Goal: Task Accomplishment & Management: Complete application form

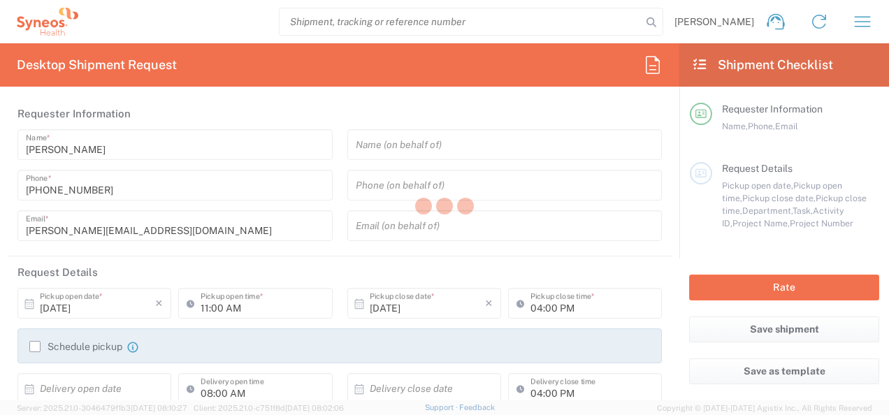
type input "8480"
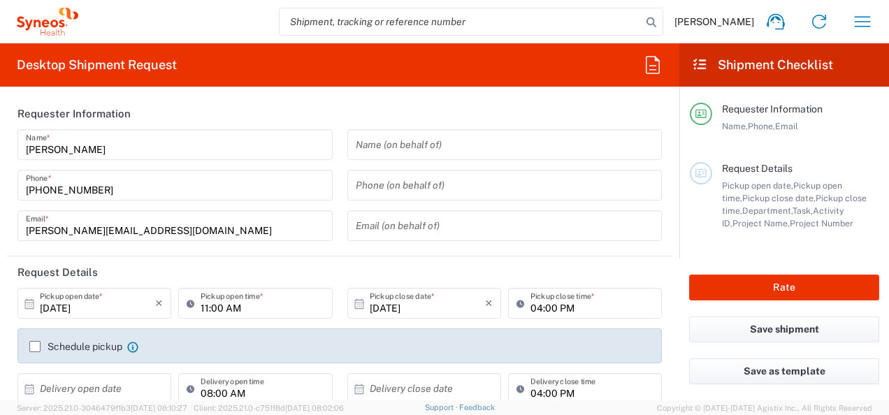
type input "[GEOGRAPHIC_DATA]"
type input "Syneos Health Poland sp. z.o.o"
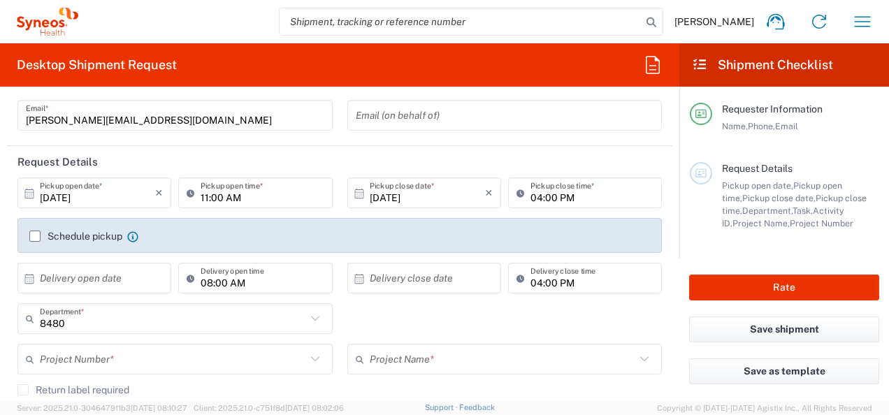
scroll to position [114, 0]
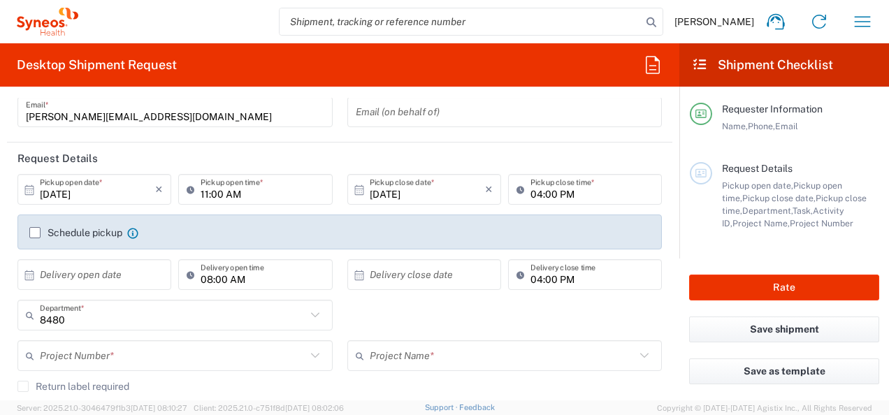
click at [35, 230] on label "Schedule pickup" at bounding box center [75, 232] width 93 height 11
click at [35, 233] on input "Schedule pickup" at bounding box center [35, 233] width 0 height 0
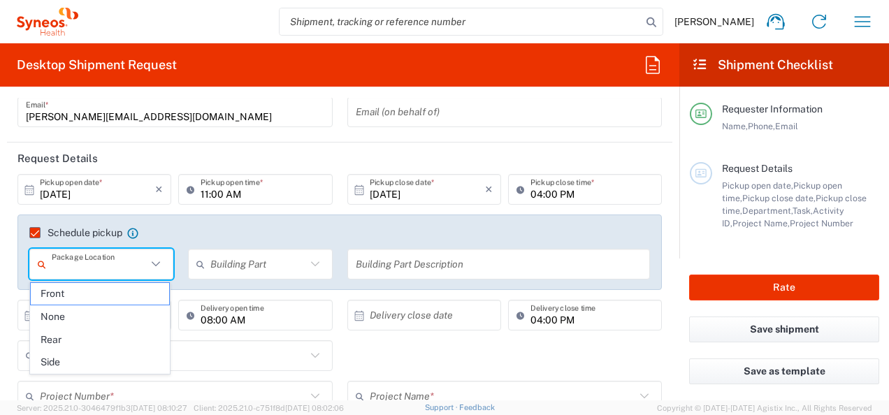
click at [63, 260] on input "text" at bounding box center [99, 264] width 95 height 24
click at [75, 290] on span "Front" at bounding box center [100, 294] width 139 height 22
type input "Front"
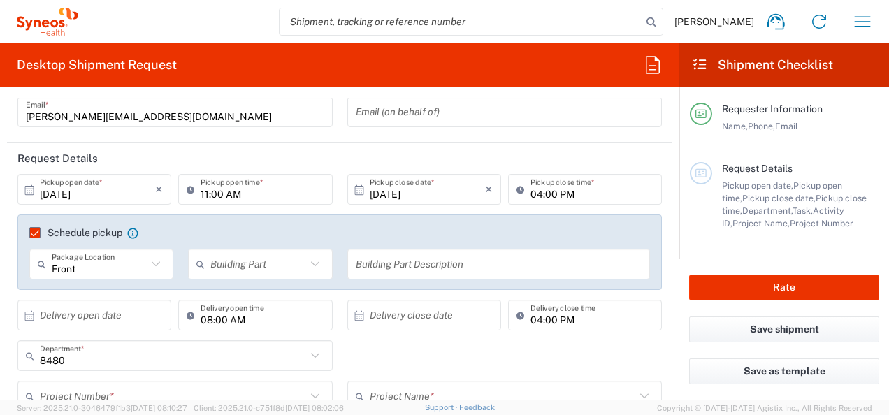
click at [233, 262] on input "text" at bounding box center [257, 264] width 95 height 24
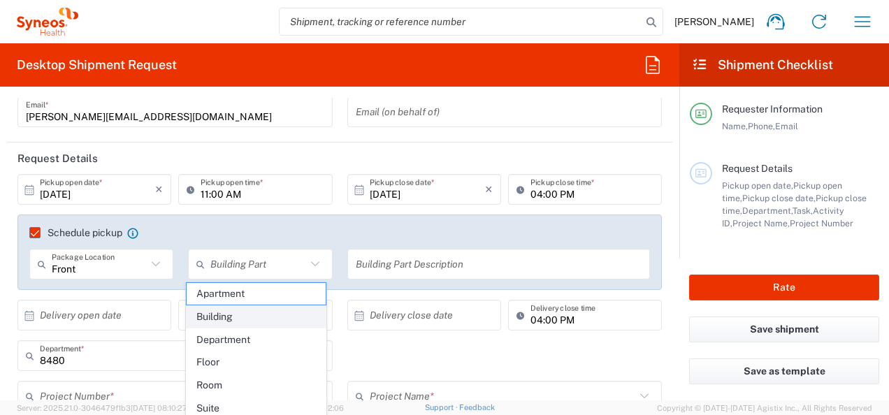
click at [235, 314] on span "Building" at bounding box center [256, 317] width 139 height 22
type input "Building"
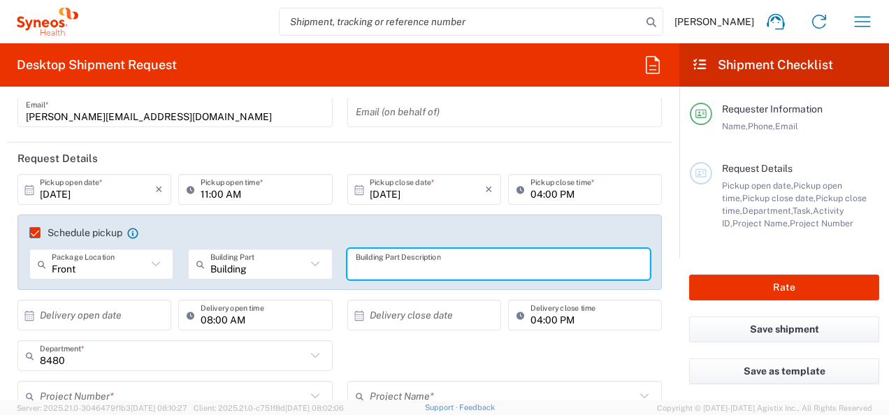
click at [384, 272] on input "text" at bounding box center [499, 264] width 286 height 24
type input "Lobby"
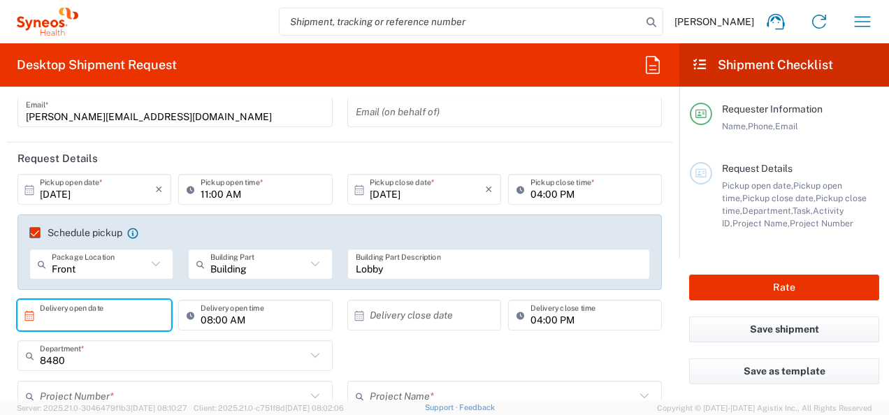
click at [123, 312] on input "text" at bounding box center [97, 315] width 115 height 24
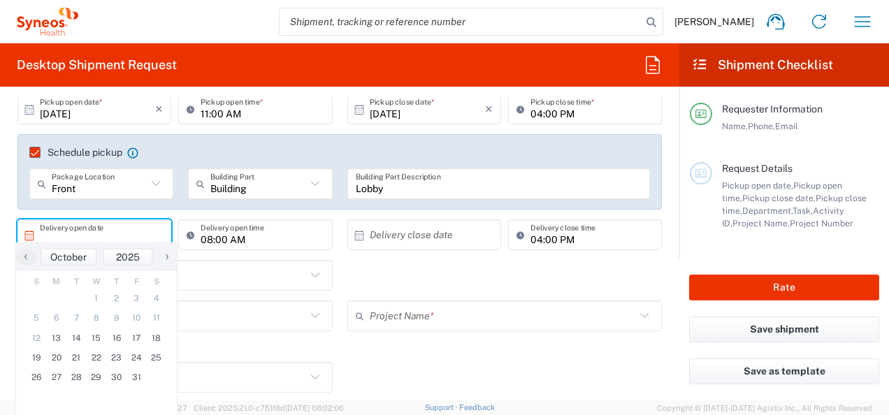
scroll to position [198, 0]
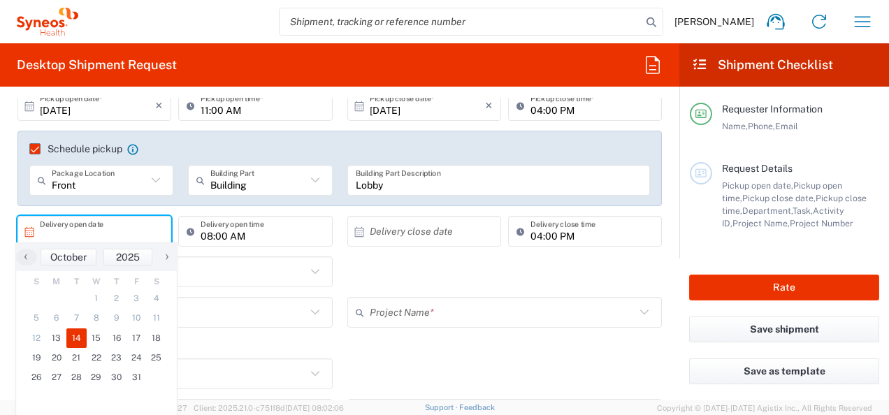
click at [71, 344] on span "14" at bounding box center [76, 338] width 20 height 20
type input "[DATE]"
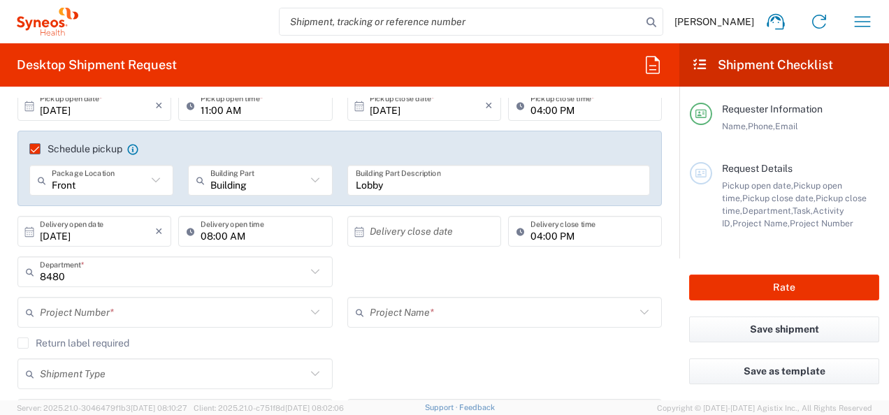
click at [412, 231] on input "text" at bounding box center [427, 231] width 115 height 24
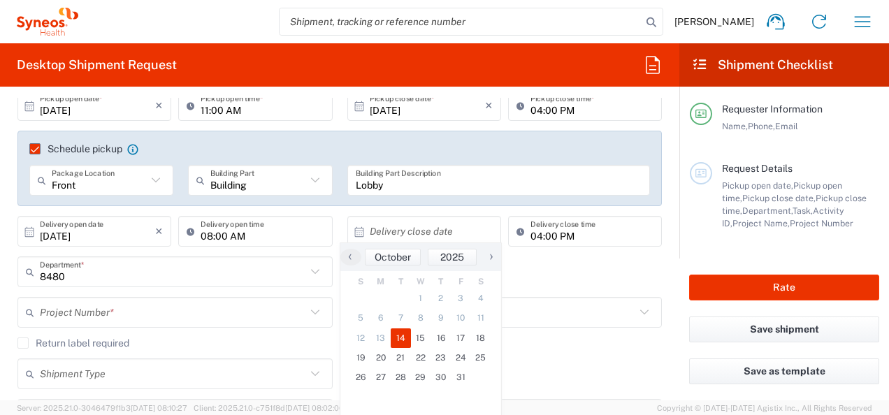
click at [400, 336] on span "14" at bounding box center [401, 338] width 20 height 20
type input "[DATE]"
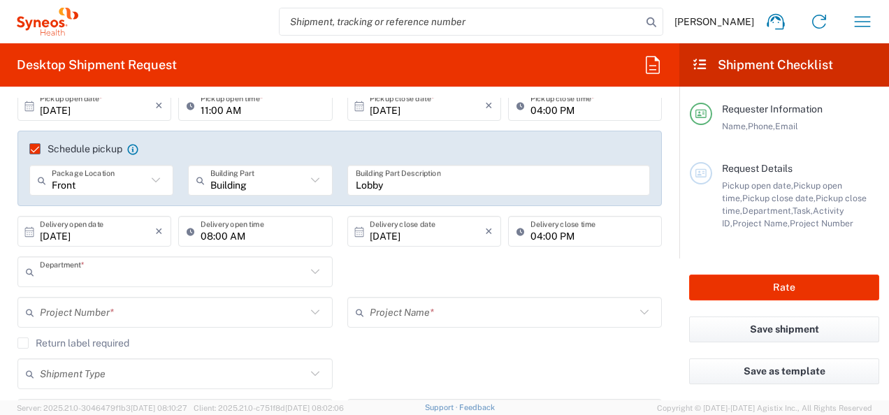
click at [145, 266] on input "text" at bounding box center [173, 272] width 266 height 24
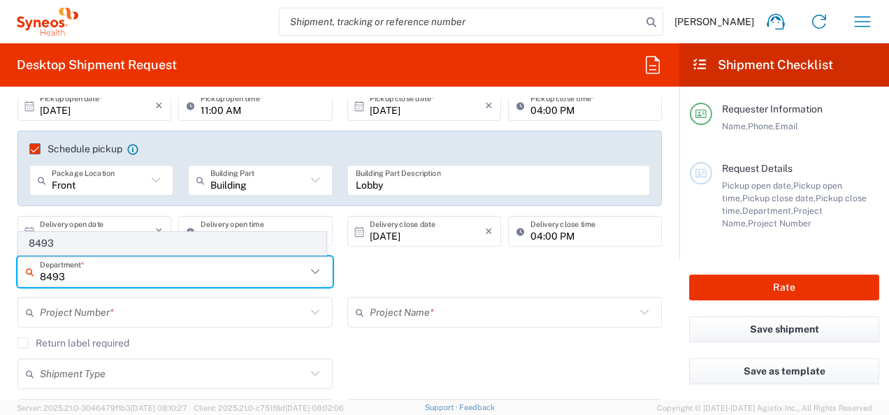
type input "8493"
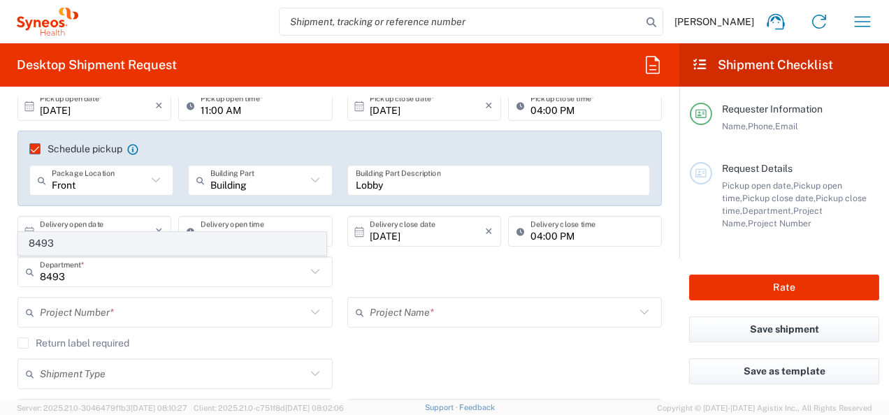
click at [91, 249] on span "8493" at bounding box center [172, 244] width 307 height 22
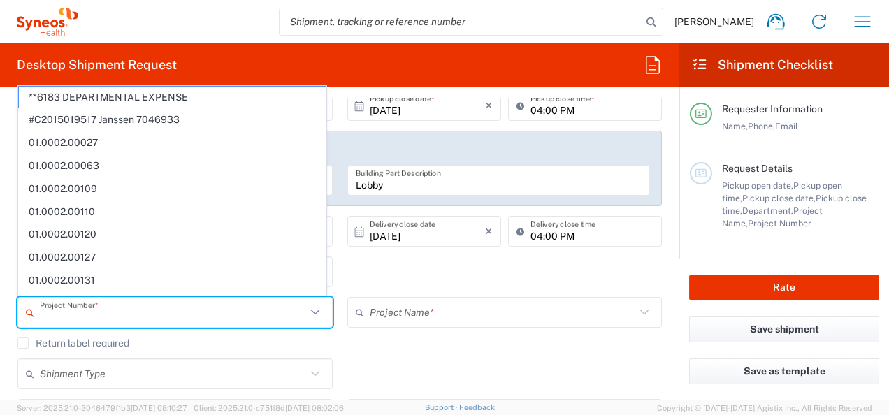
click at [81, 314] on input "text" at bounding box center [173, 312] width 266 height 24
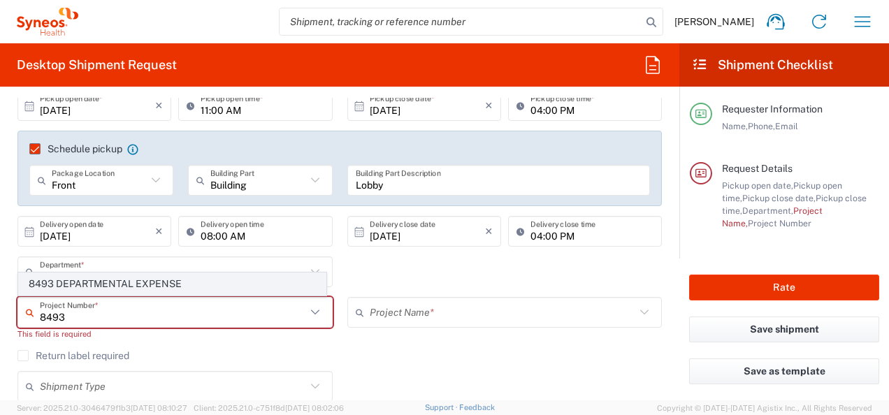
click at [103, 288] on span "8493 DEPARTMENTAL EXPENSE" at bounding box center [172, 284] width 307 height 22
type input "8493 DEPARTMENTAL EXPENSE"
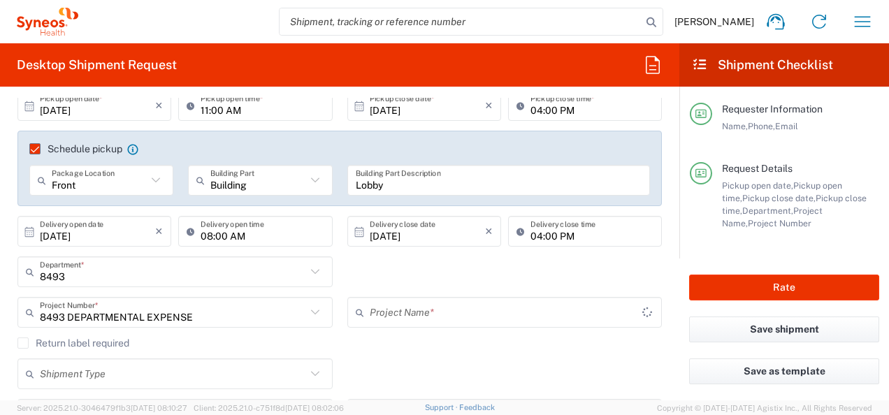
type input "8493 DEPARTMENTAL EXPENSE"
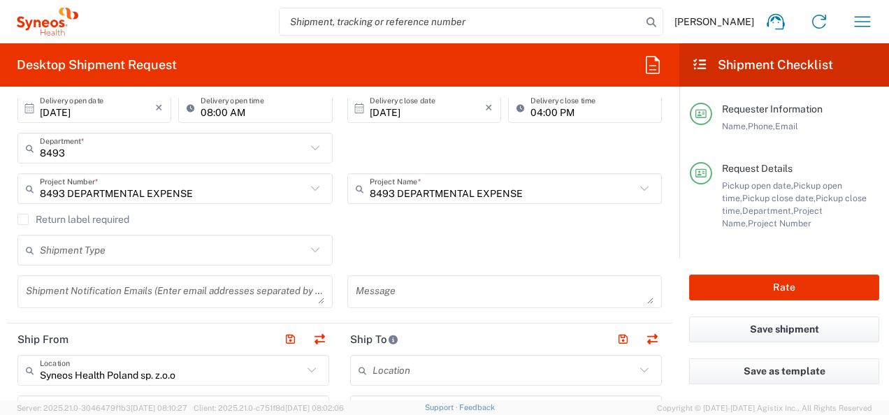
scroll to position [346, 0]
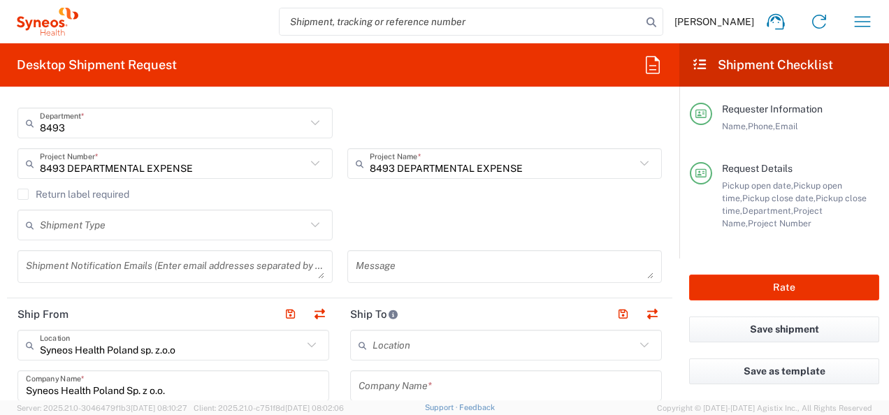
click at [306, 226] on icon at bounding box center [315, 225] width 18 height 18
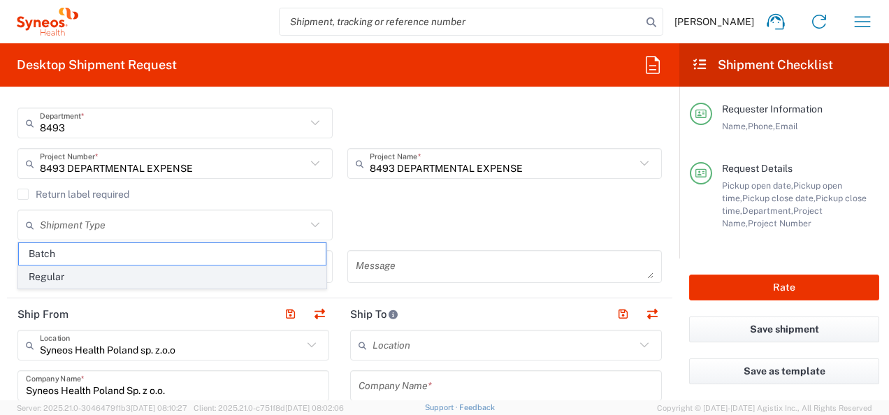
click at [249, 274] on span "Regular" at bounding box center [172, 277] width 307 height 22
type input "Regular"
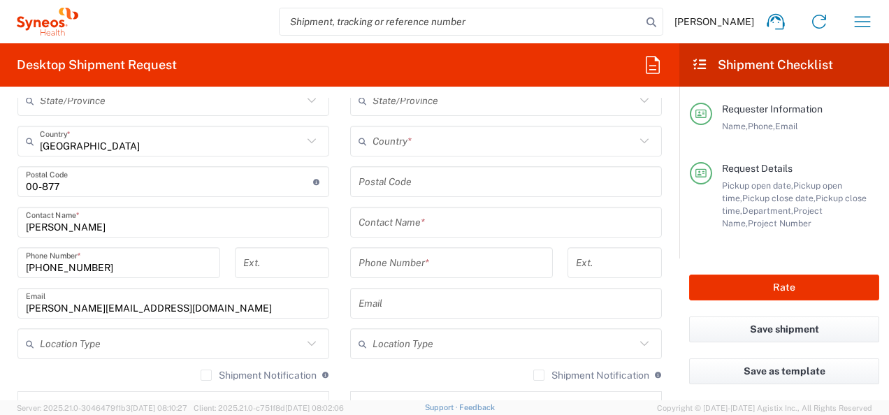
scroll to position [798, 0]
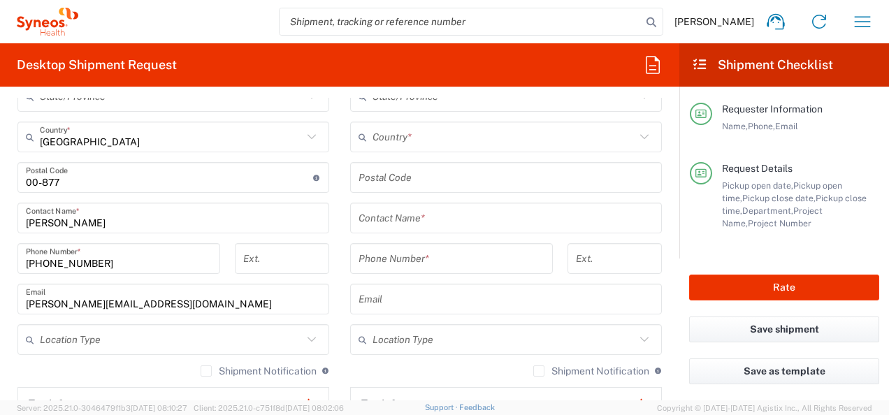
click at [310, 335] on icon at bounding box center [311, 339] width 18 height 18
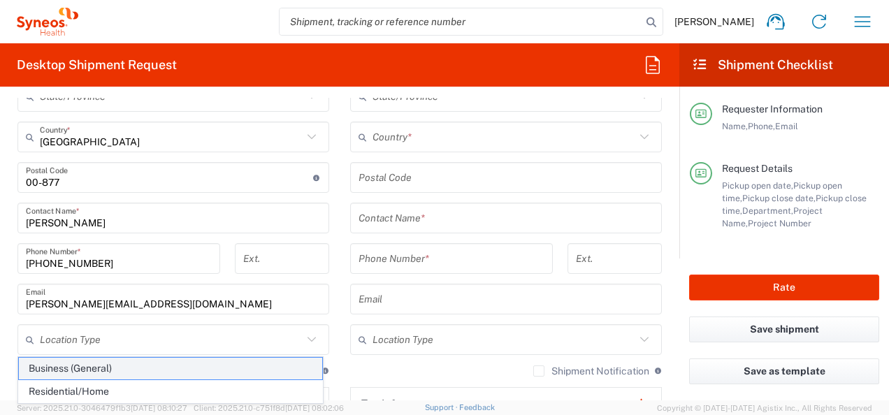
click at [233, 369] on span "Business (General)" at bounding box center [170, 369] width 303 height 22
type input "Business (General)"
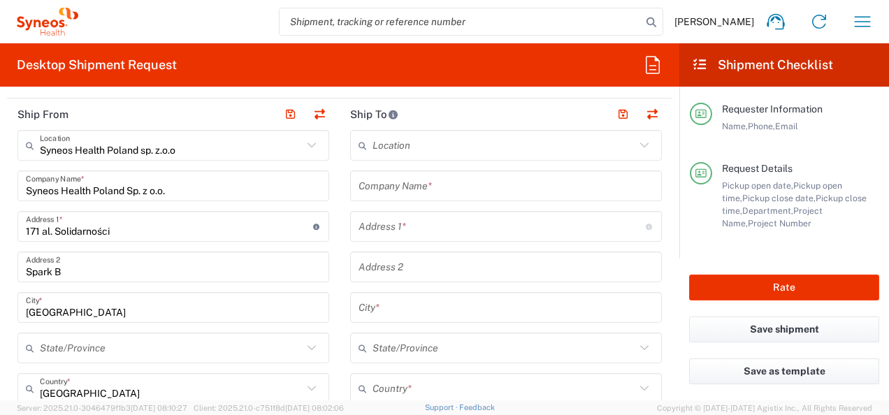
scroll to position [536, 0]
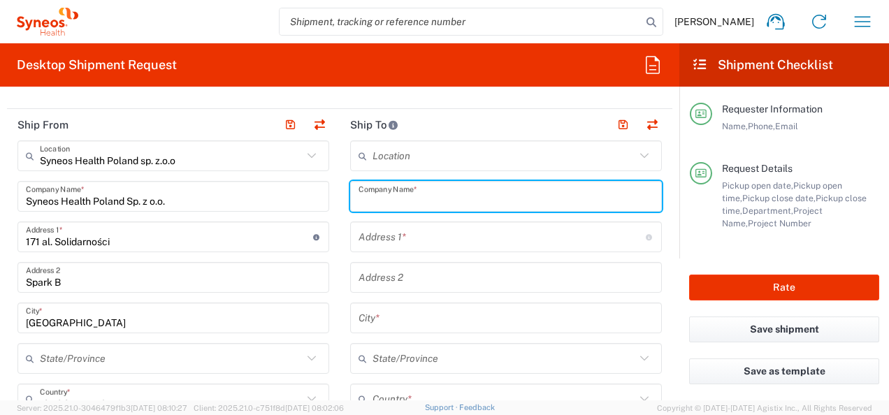
click at [444, 197] on input "text" at bounding box center [505, 196] width 295 height 24
drag, startPoint x: 397, startPoint y: 185, endPoint x: 289, endPoint y: 182, distance: 109.0
paste input "Expander Oddział Kępno"
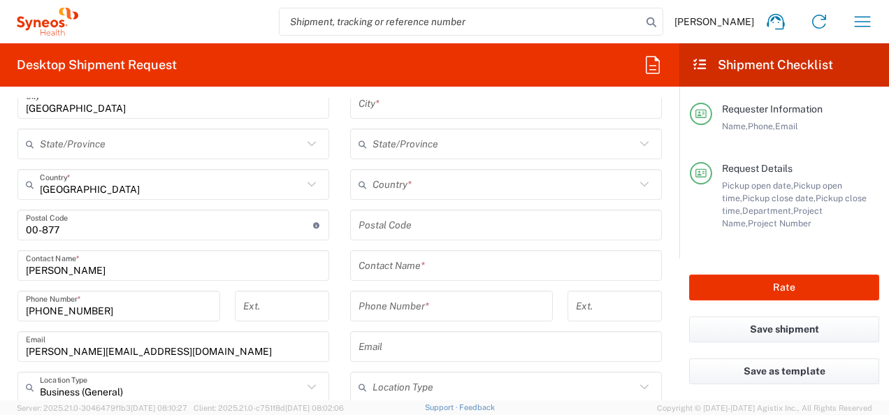
scroll to position [754, 0]
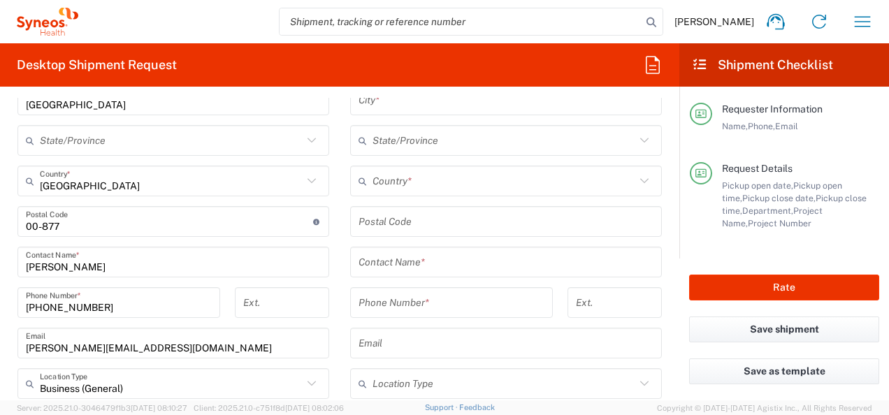
type input "Expander Oddział Kępno"
click at [510, 261] on input "text" at bounding box center [505, 262] width 295 height 24
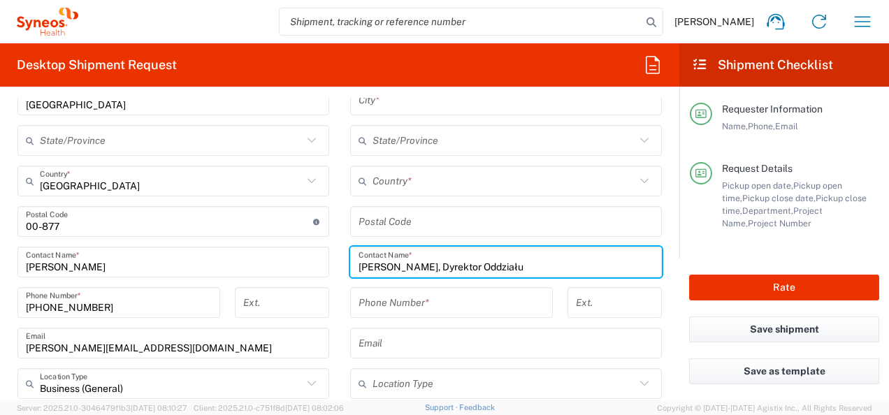
type input "[PERSON_NAME], Dyrektor Oddziału"
click at [472, 302] on input "tel" at bounding box center [451, 303] width 186 height 24
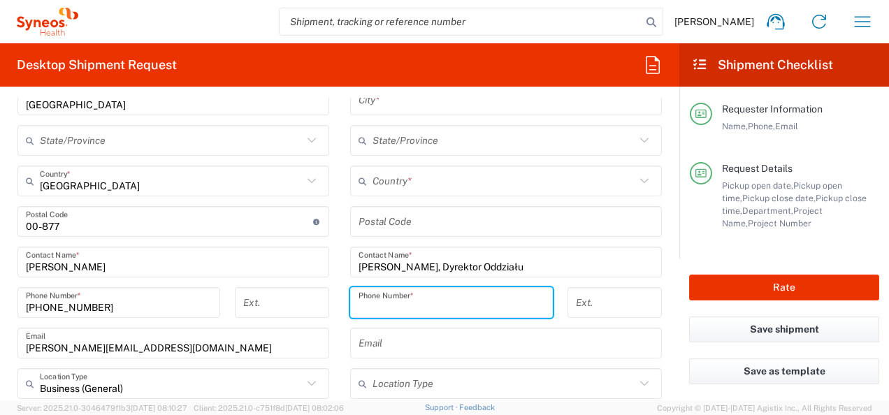
paste input "48570650066"
type input "48570650066"
click at [411, 101] on input "text" at bounding box center [505, 100] width 295 height 24
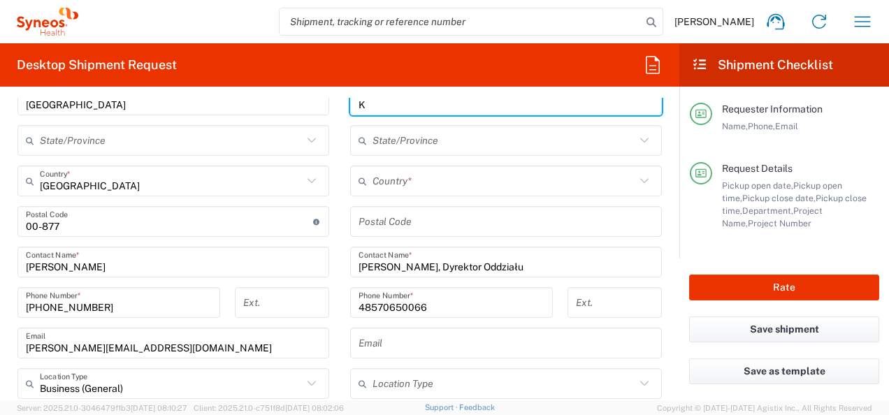
scroll to position [753, 0]
type input "Kępno"
click at [405, 177] on input "text" at bounding box center [503, 182] width 263 height 24
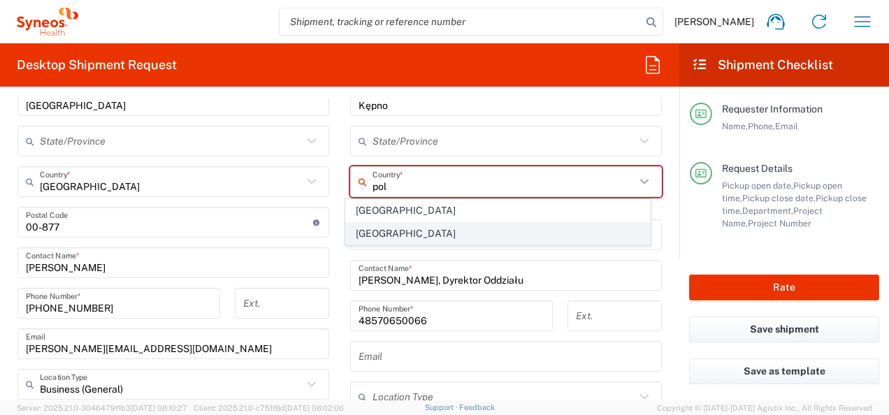
click at [361, 226] on span "[GEOGRAPHIC_DATA]" at bounding box center [497, 234] width 303 height 22
type input "[GEOGRAPHIC_DATA]"
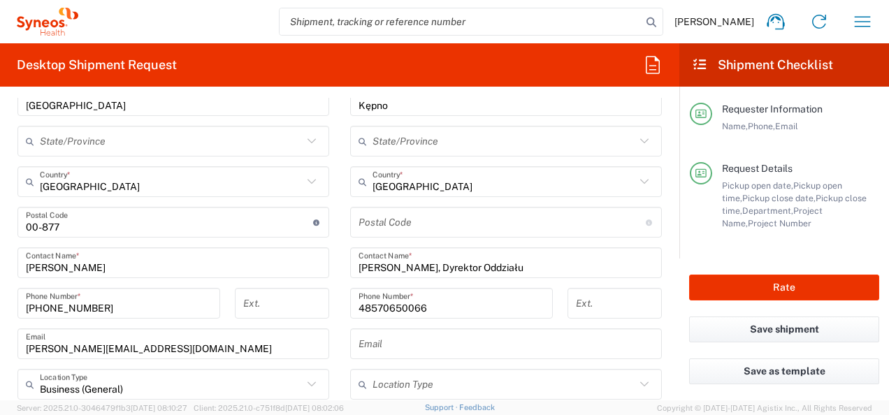
click at [426, 222] on input "undefined" at bounding box center [501, 222] width 287 height 24
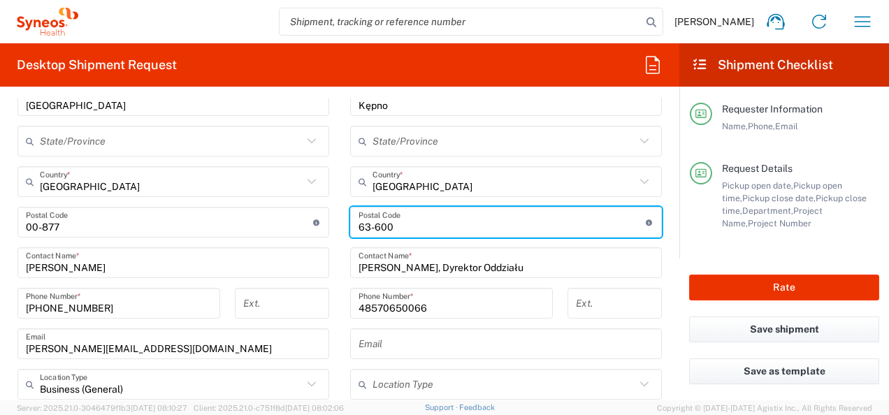
type input "63-600"
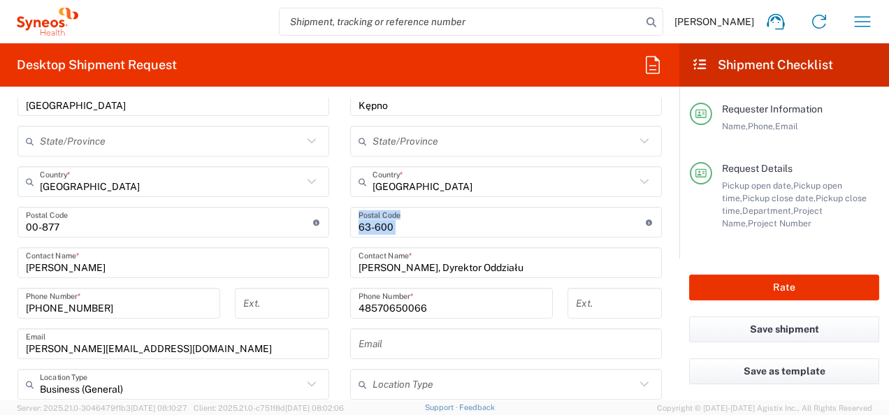
drag, startPoint x: 667, startPoint y: 235, endPoint x: 671, endPoint y: 197, distance: 37.9
click at [671, 197] on form "Requester Information [PERSON_NAME] Name * [PHONE_NUMBER] Phone * [PERSON_NAME]…" at bounding box center [339, 249] width 679 height 302
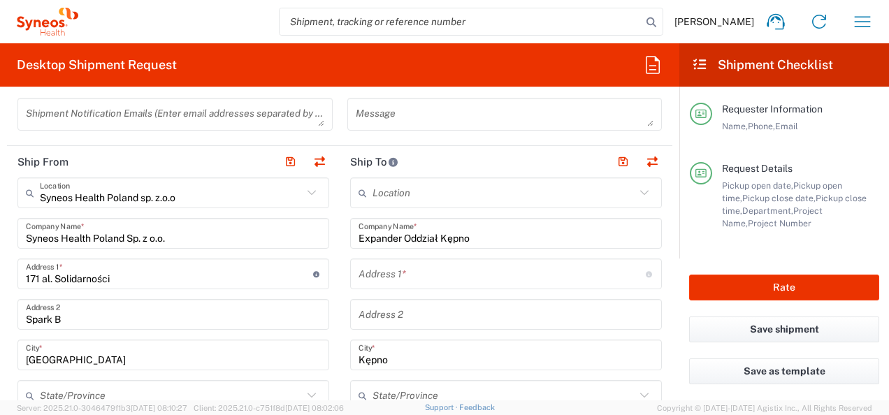
scroll to position [531, 0]
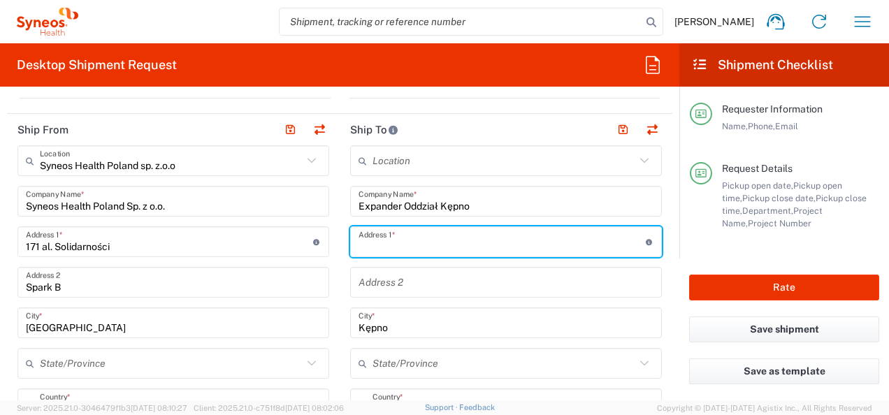
click at [503, 236] on input "text" at bounding box center [501, 242] width 287 height 24
paste input "[PERSON_NAME][STREET_ADDRESS],"
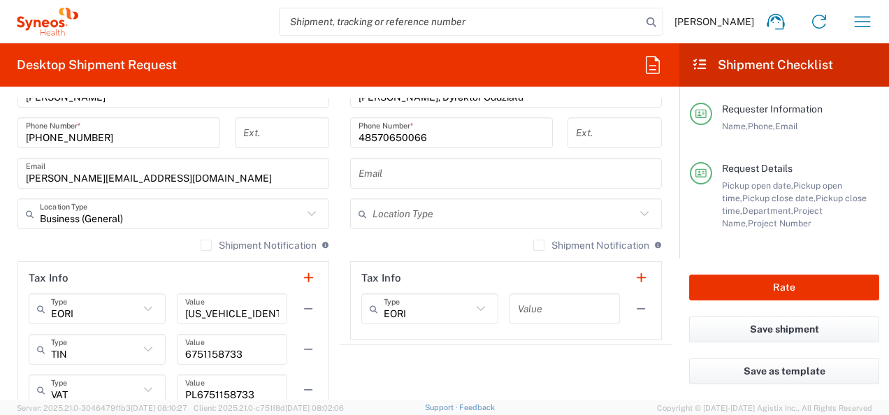
scroll to position [935, 0]
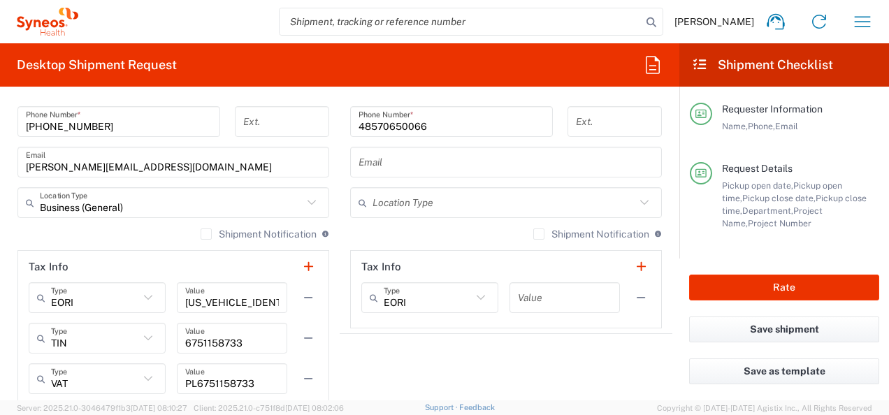
type input "[PERSON_NAME] 29"
click at [640, 197] on icon at bounding box center [644, 203] width 18 height 18
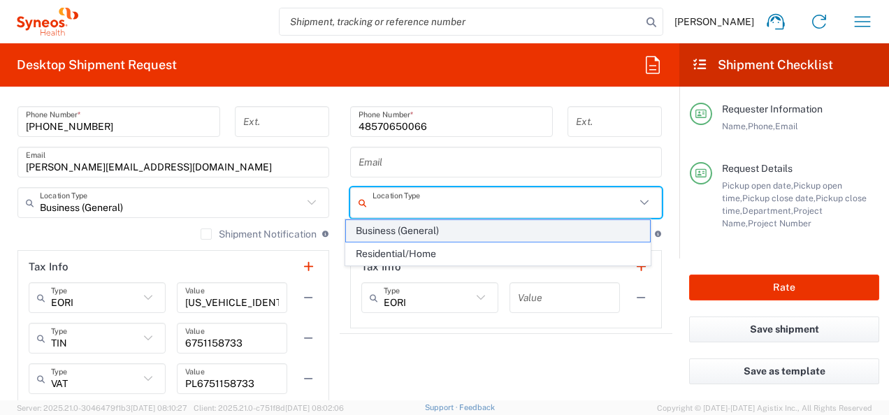
click at [577, 221] on span "Business (General)" at bounding box center [497, 231] width 303 height 22
type input "Business (General)"
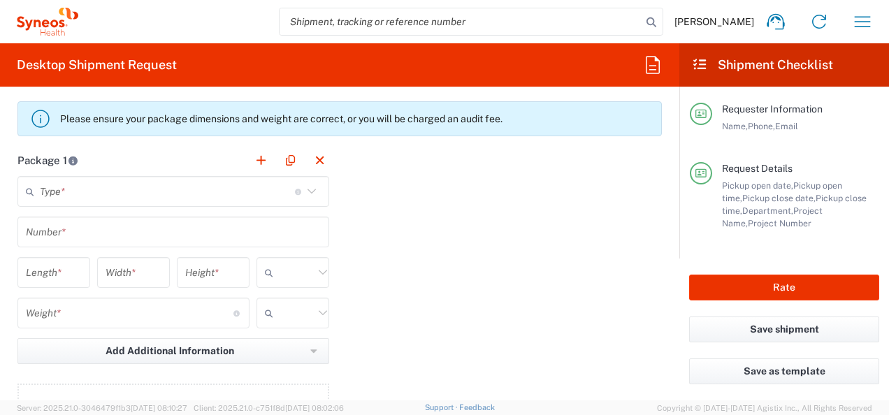
scroll to position [1291, 0]
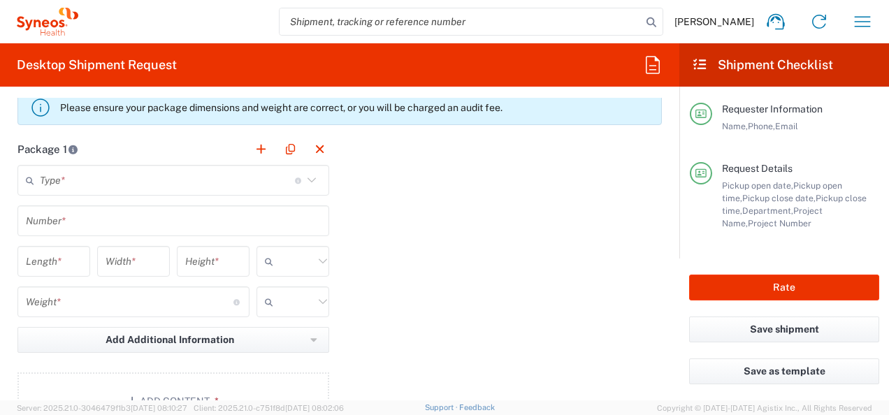
click at [314, 177] on icon at bounding box center [311, 180] width 18 height 18
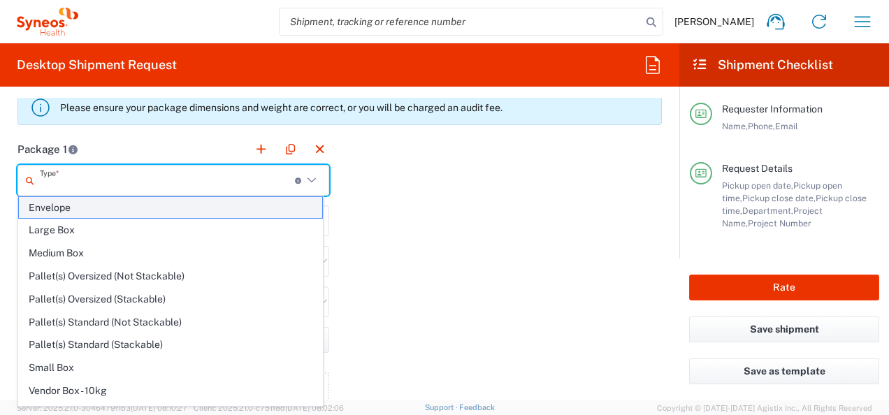
click at [228, 205] on span "Envelope" at bounding box center [170, 208] width 303 height 22
type input "Envelope"
type input "1"
type input "9.5"
type input "12.5"
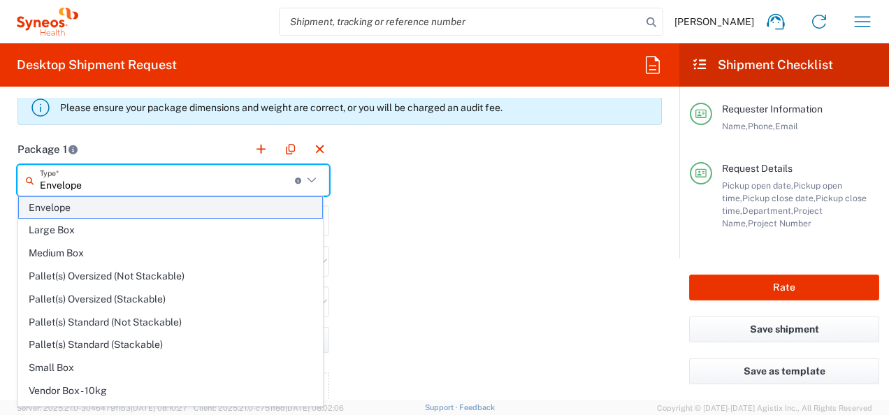
type input "0.25"
type input "in"
type input "0.45"
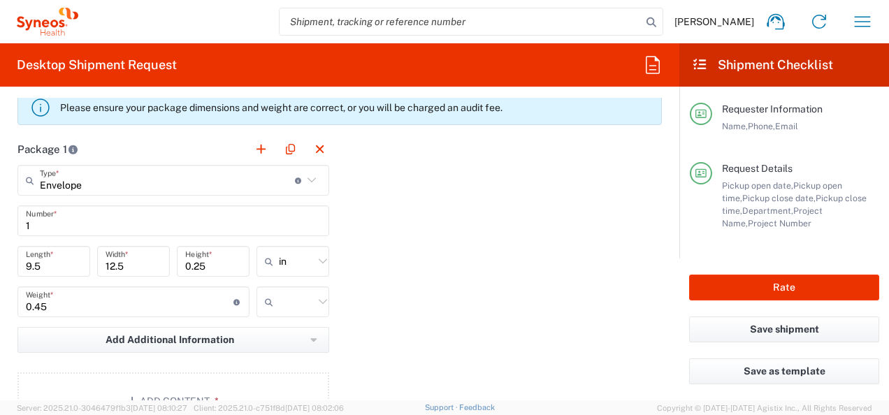
click at [316, 307] on div at bounding box center [292, 301] width 73 height 31
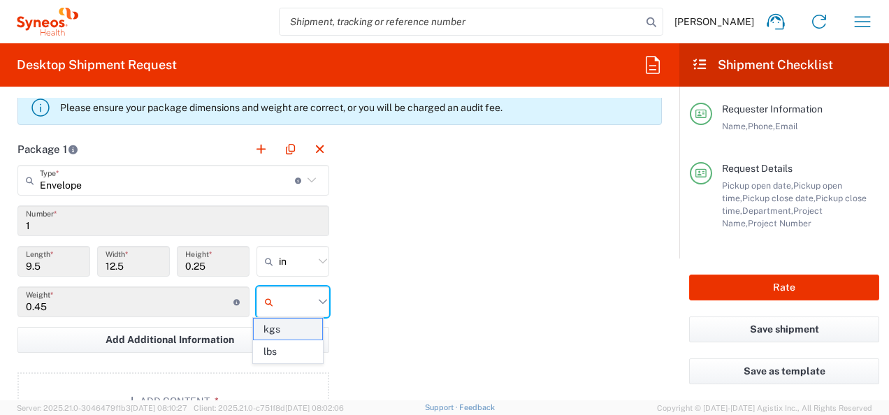
click at [307, 321] on span "kgs" at bounding box center [288, 330] width 68 height 22
type input "kgs"
click at [321, 261] on icon at bounding box center [323, 261] width 18 height 18
click at [295, 304] on span "cm" at bounding box center [288, 311] width 68 height 22
type input "24.13"
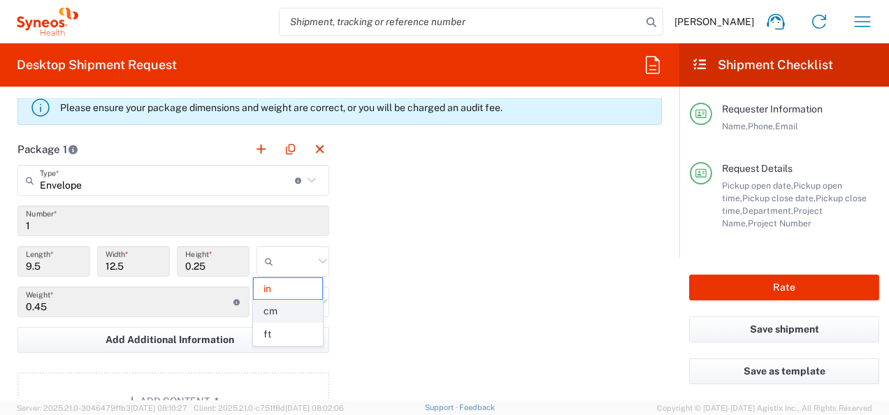
type input "31.75"
type input "0.64"
type input "cm"
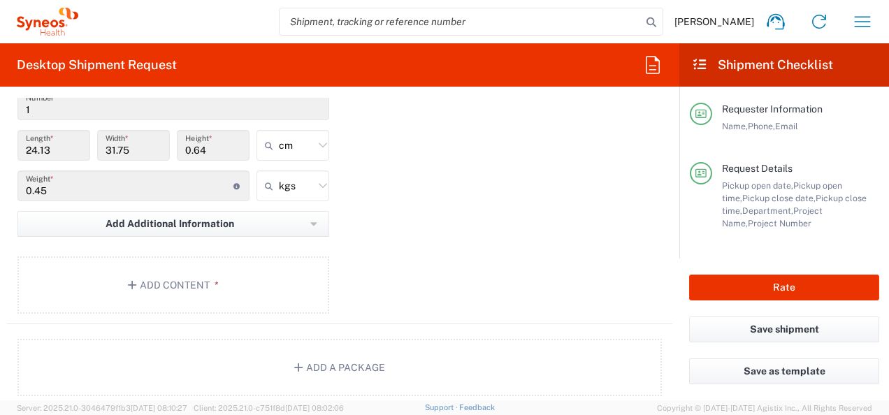
scroll to position [1422, 0]
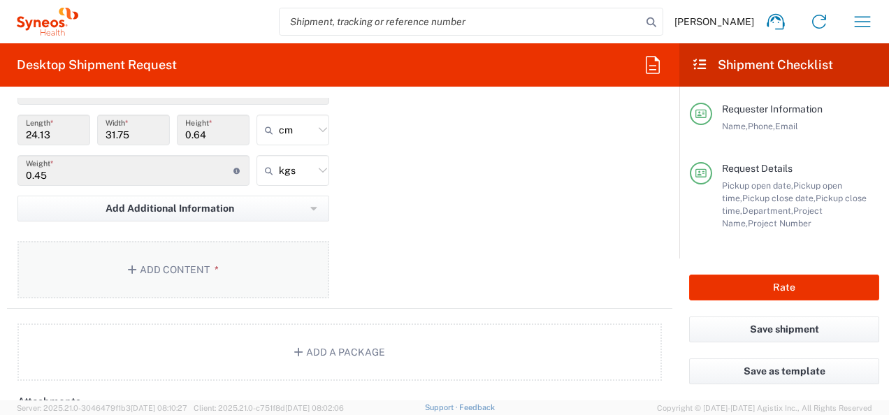
click at [196, 278] on button "Add Content *" at bounding box center [173, 269] width 312 height 57
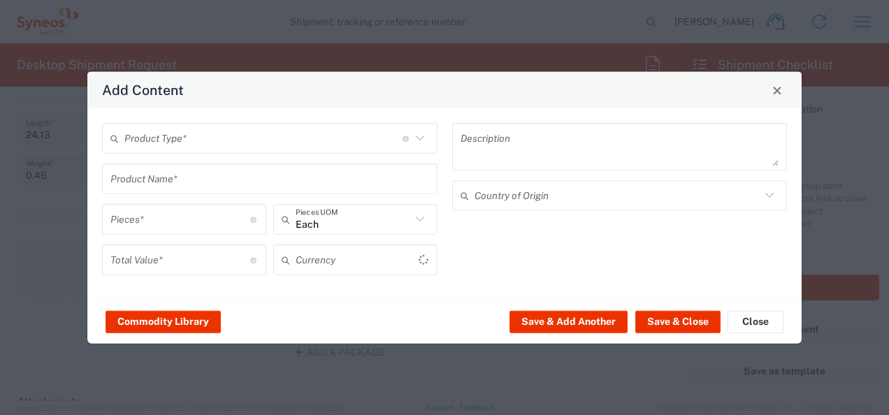
type input "US Dollar"
click at [357, 134] on input "text" at bounding box center [263, 138] width 278 height 24
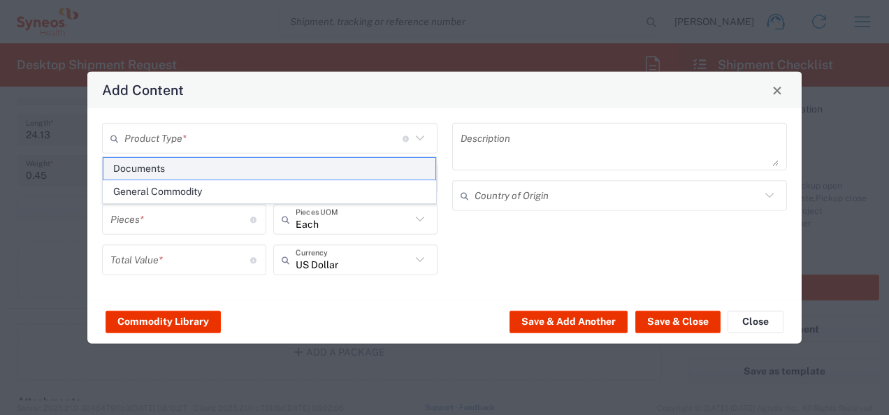
click at [321, 173] on span "Documents" at bounding box center [269, 169] width 333 height 22
type input "Documents"
type input "1"
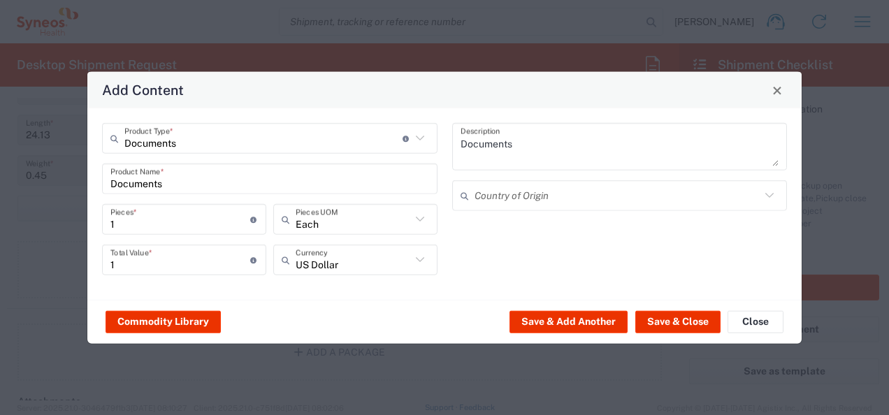
click at [556, 140] on textarea "Documents" at bounding box center [619, 146] width 319 height 39
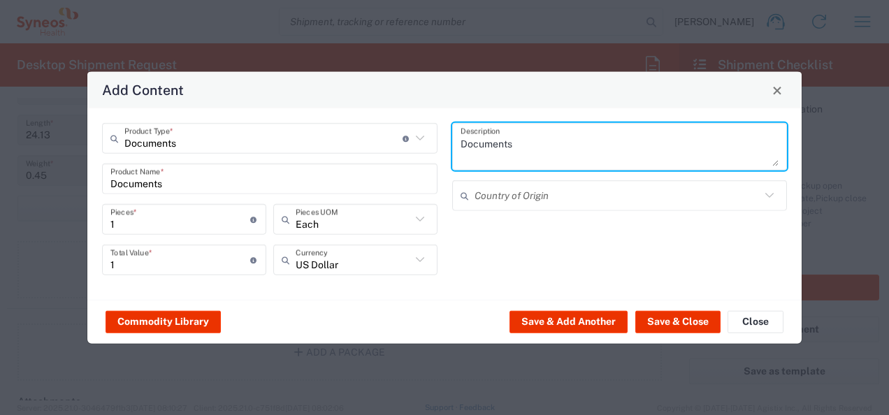
click at [556, 140] on textarea "Documents" at bounding box center [619, 146] width 319 height 39
type textarea "Zaświadczenia"
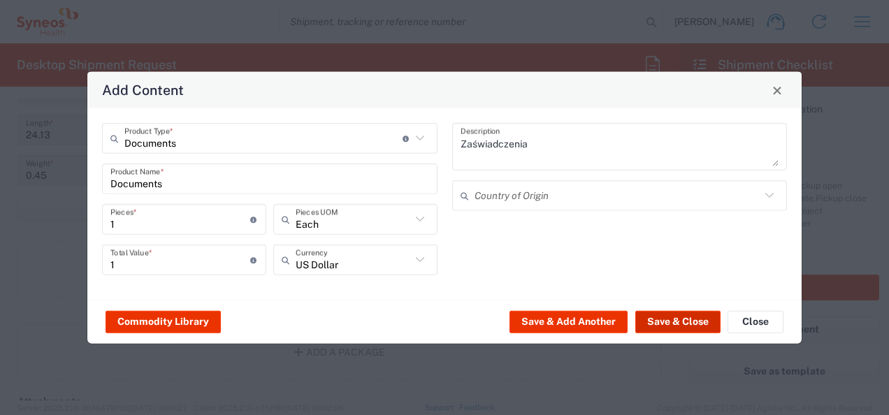
click at [664, 319] on button "Save & Close" at bounding box center [677, 321] width 85 height 22
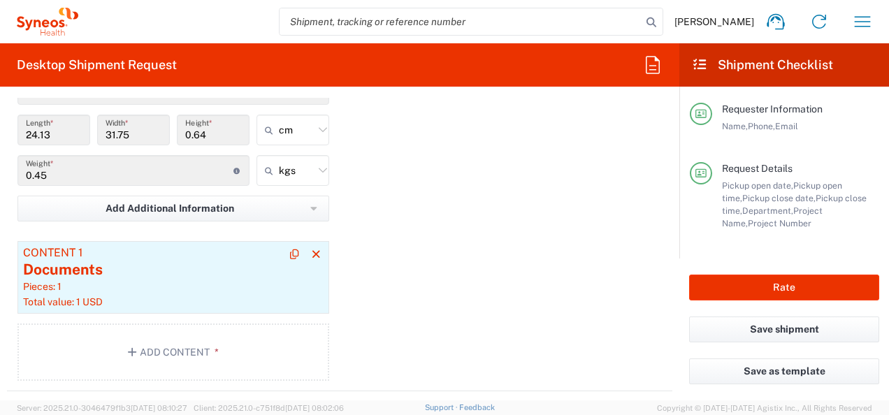
click at [190, 295] on div "Total value: 1 USD" at bounding box center [173, 301] width 300 height 13
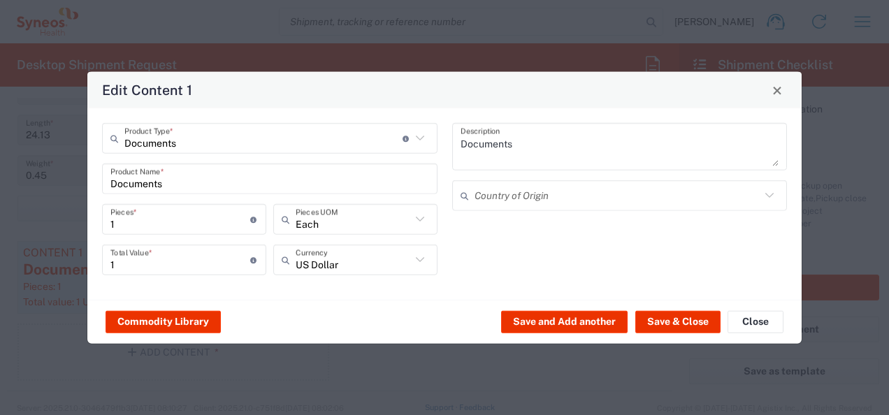
click at [418, 261] on icon at bounding box center [419, 259] width 8 height 5
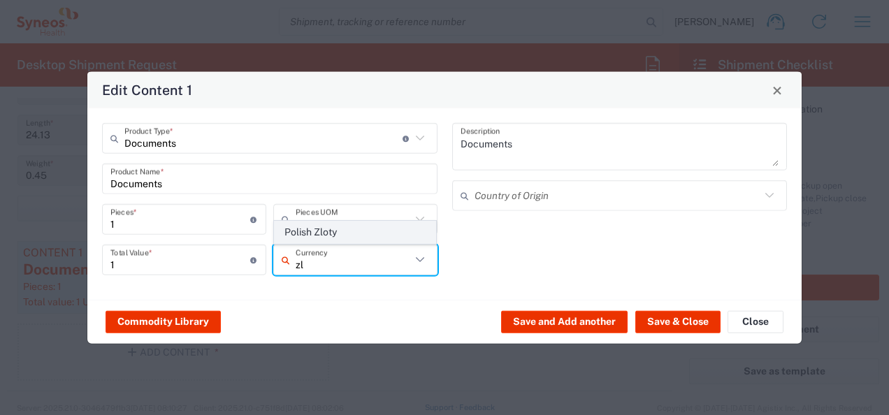
click at [400, 237] on span "Polish Zloty" at bounding box center [355, 232] width 161 height 22
type input "Polish Zloty"
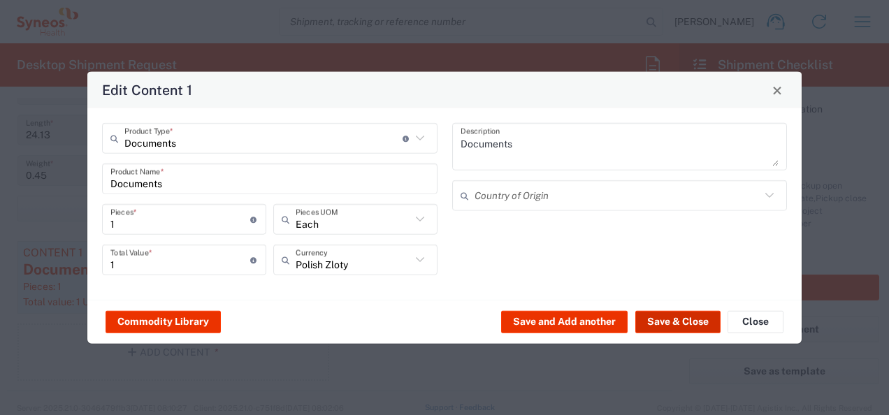
click at [665, 313] on button "Save & Close" at bounding box center [677, 321] width 85 height 22
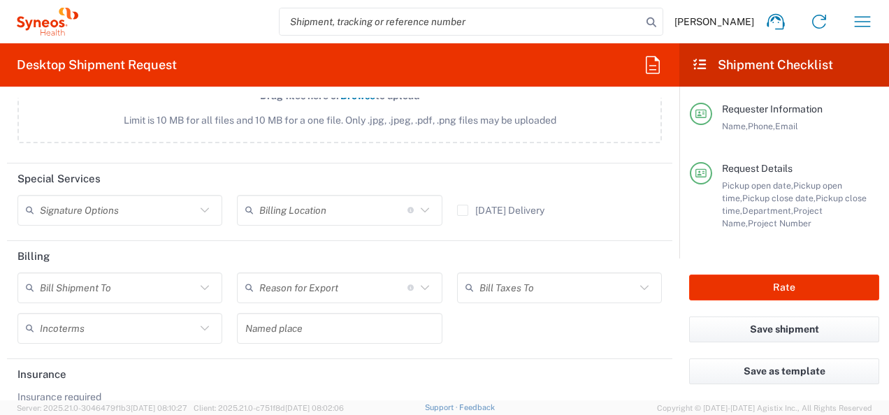
scroll to position [1848, 0]
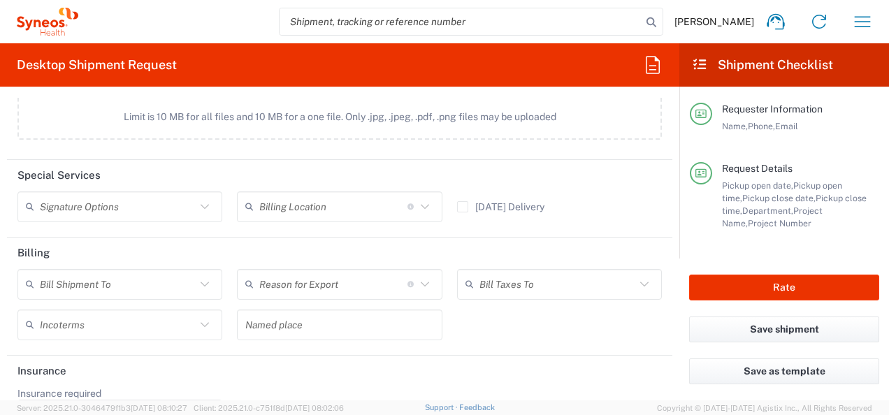
click at [197, 205] on icon at bounding box center [205, 207] width 18 height 18
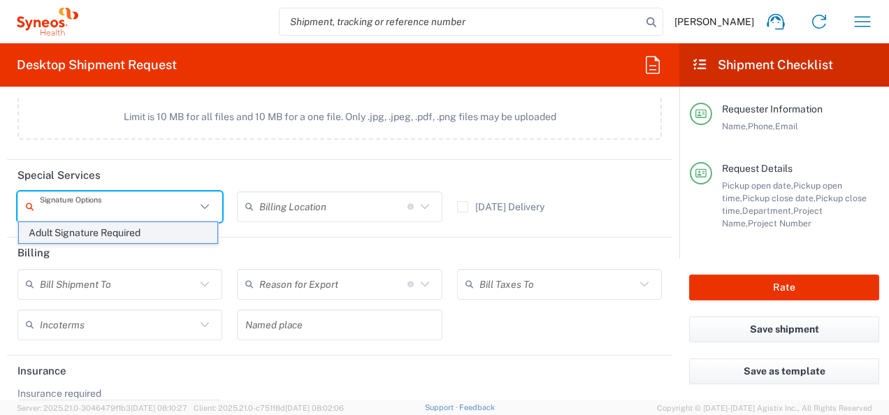
click at [173, 233] on span "Adult Signature Required" at bounding box center [118, 233] width 198 height 22
type input "Adult Signature Required"
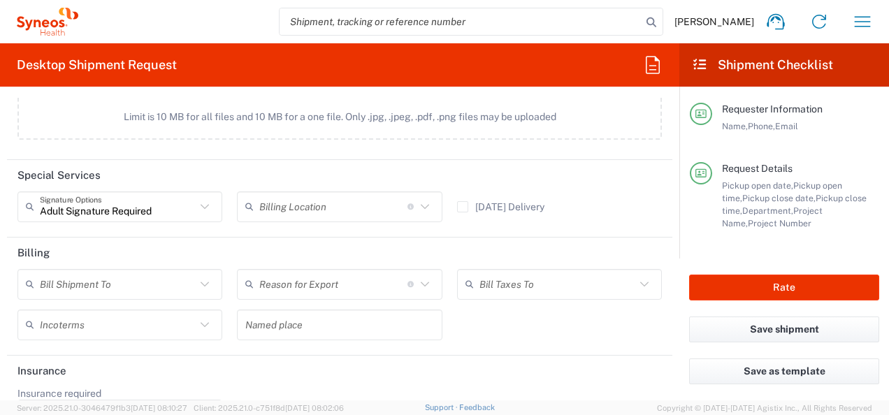
click at [201, 282] on icon at bounding box center [205, 284] width 18 height 18
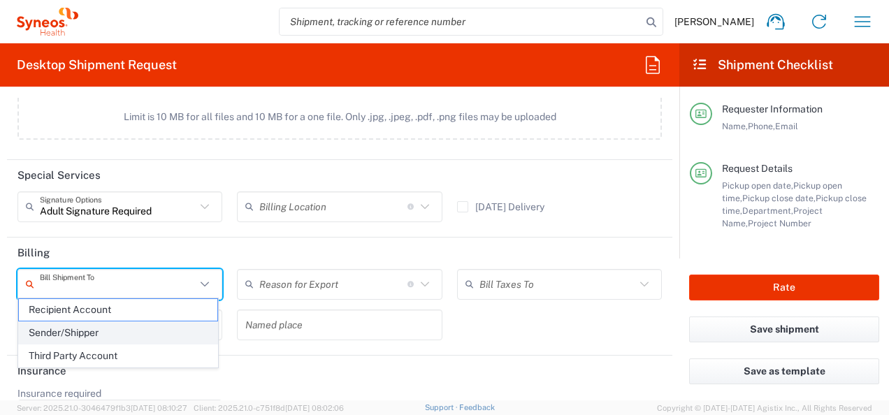
click at [149, 323] on span "Sender/Shipper" at bounding box center [118, 333] width 198 height 22
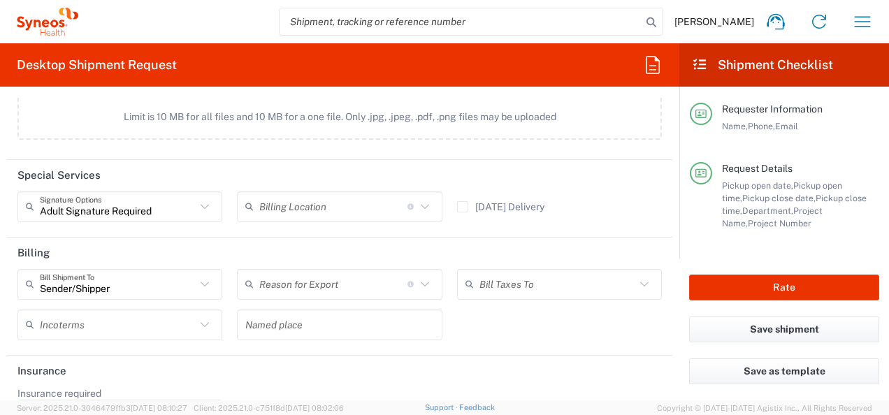
click at [204, 316] on icon at bounding box center [205, 325] width 18 height 18
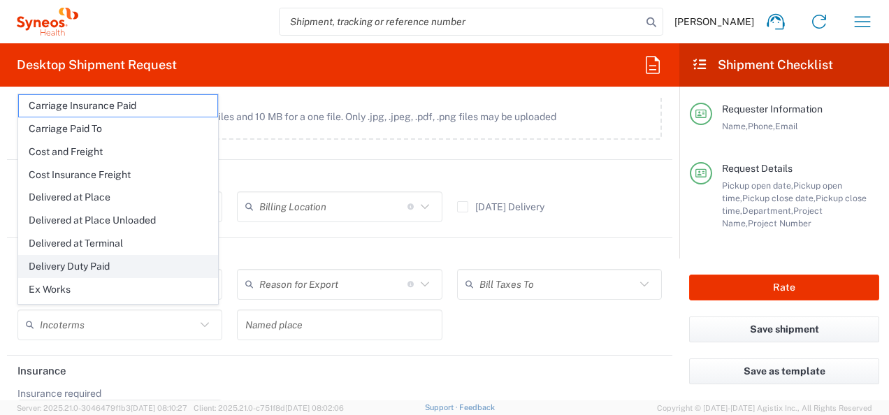
click at [162, 261] on span "Delivery Duty Paid" at bounding box center [118, 267] width 198 height 22
type input "Sender/Shipper"
type input "Delivery Duty Paid"
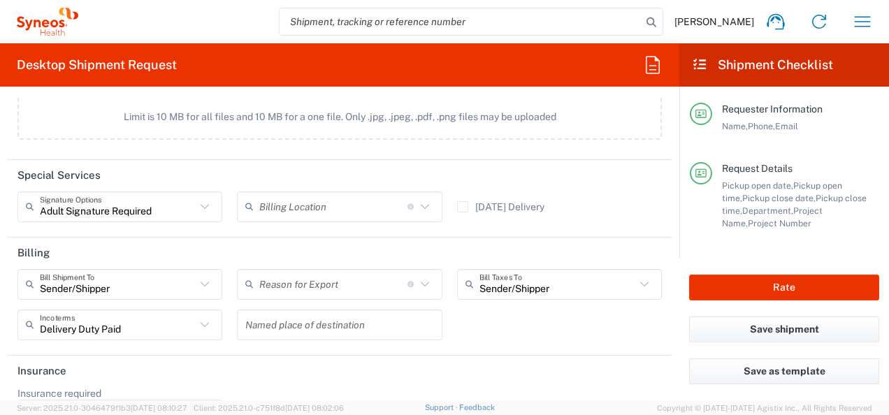
scroll to position [1889, 0]
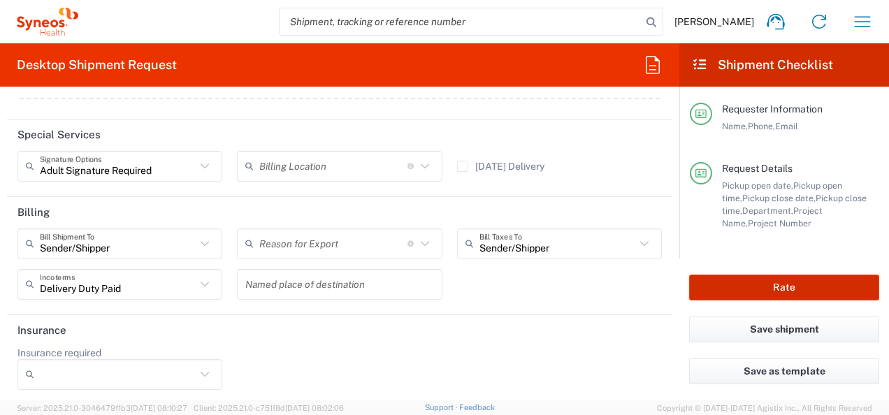
click at [781, 298] on button "Rate" at bounding box center [784, 288] width 190 height 26
type input "8493 DEPARTMENTAL EXPENSE"
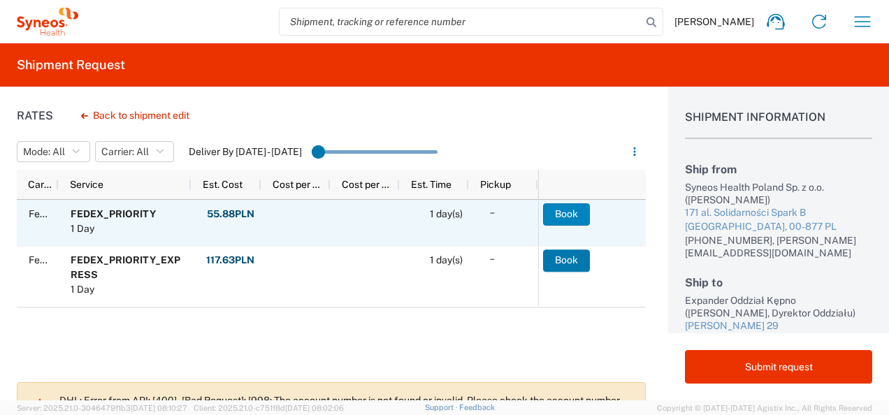
click at [570, 215] on button "Book" at bounding box center [566, 214] width 47 height 22
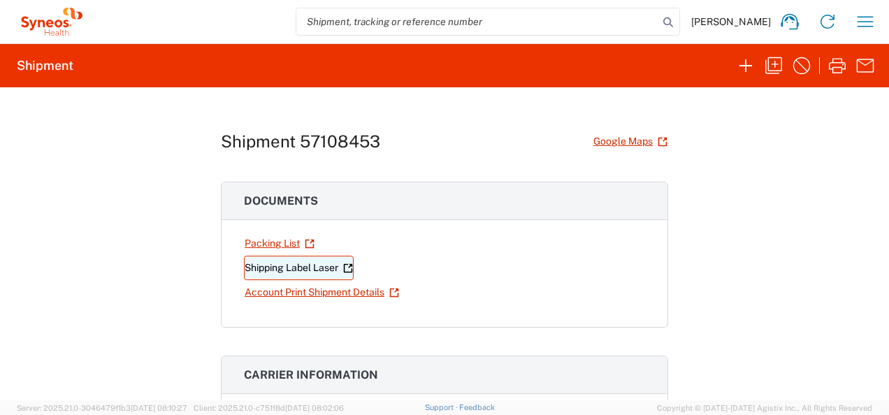
click at [320, 270] on link "Shipping Label Laser" at bounding box center [299, 268] width 110 height 24
click at [873, 27] on icon "button" at bounding box center [865, 21] width 22 height 22
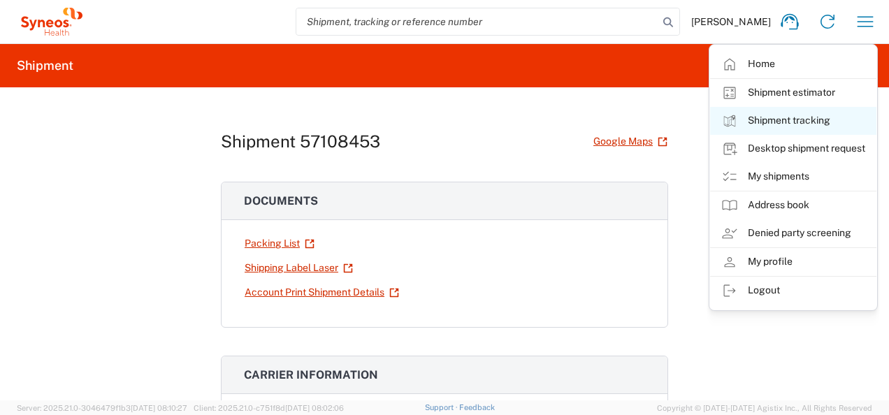
click at [823, 115] on link "Shipment tracking" at bounding box center [793, 121] width 166 height 28
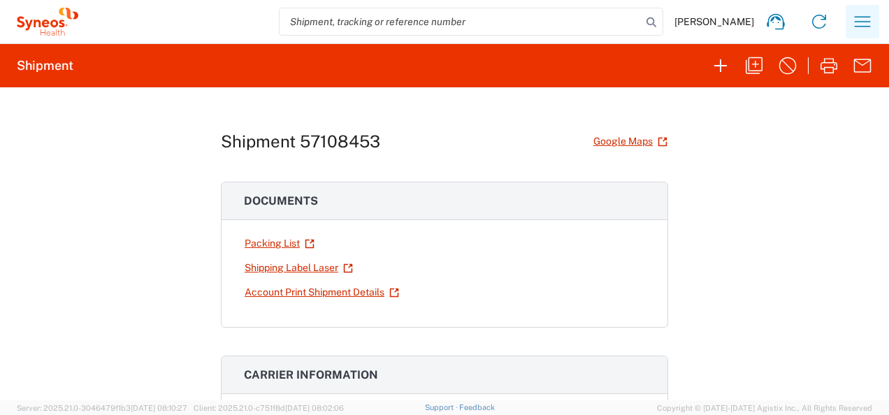
click at [855, 23] on icon "button" at bounding box center [862, 21] width 22 height 22
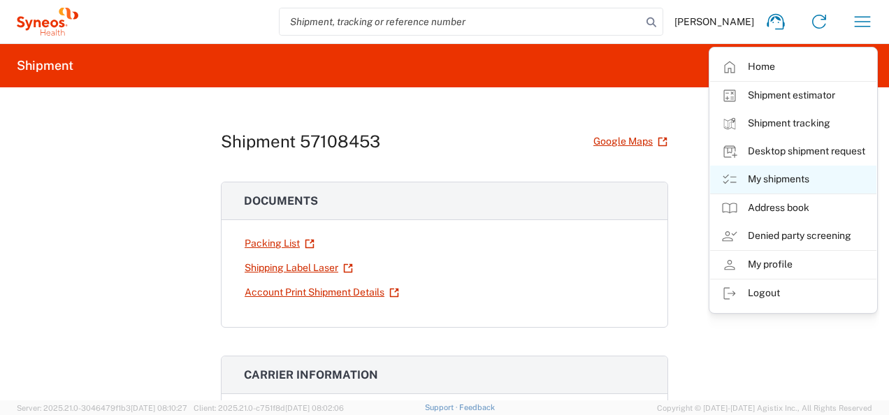
click at [828, 175] on link "My shipments" at bounding box center [793, 180] width 166 height 28
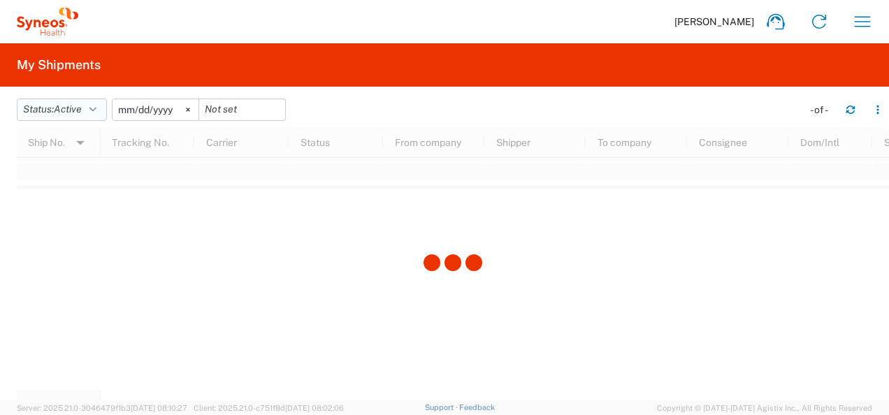
click at [96, 105] on icon "button" at bounding box center [92, 110] width 7 height 10
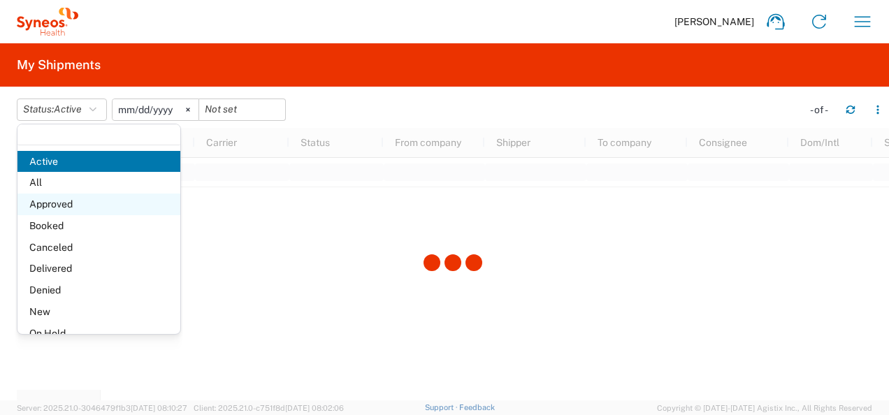
click at [80, 195] on span "Approved" at bounding box center [98, 205] width 163 height 22
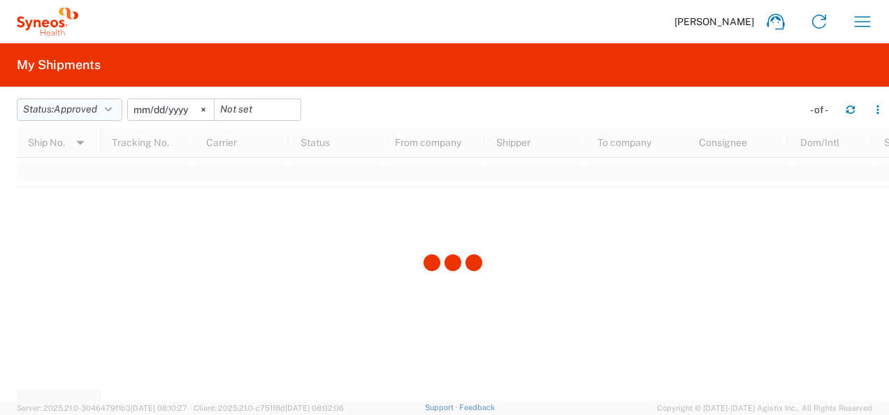
click at [109, 110] on icon "button" at bounding box center [108, 110] width 7 height 10
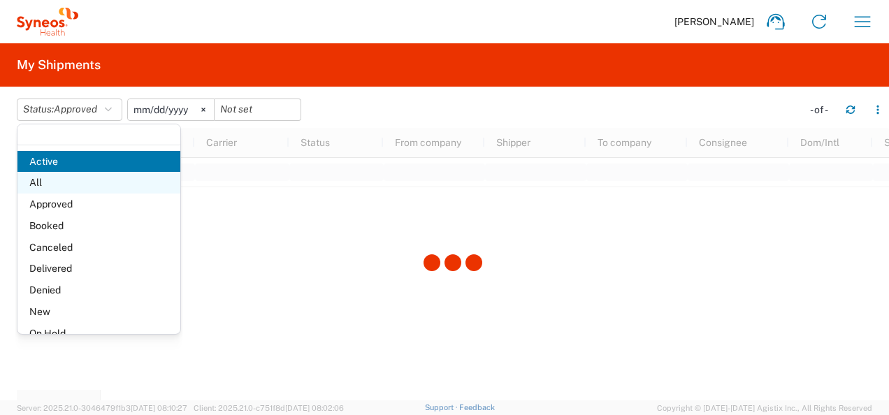
click at [88, 173] on span "All" at bounding box center [98, 183] width 163 height 22
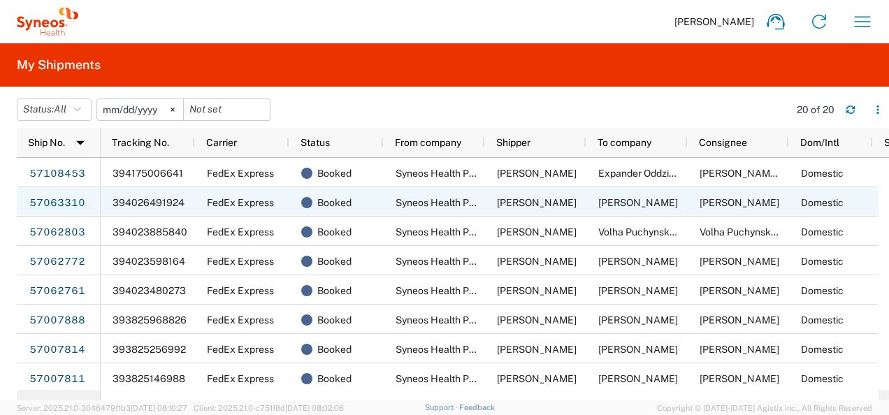
click at [798, 203] on div "Domestic" at bounding box center [831, 201] width 84 height 29
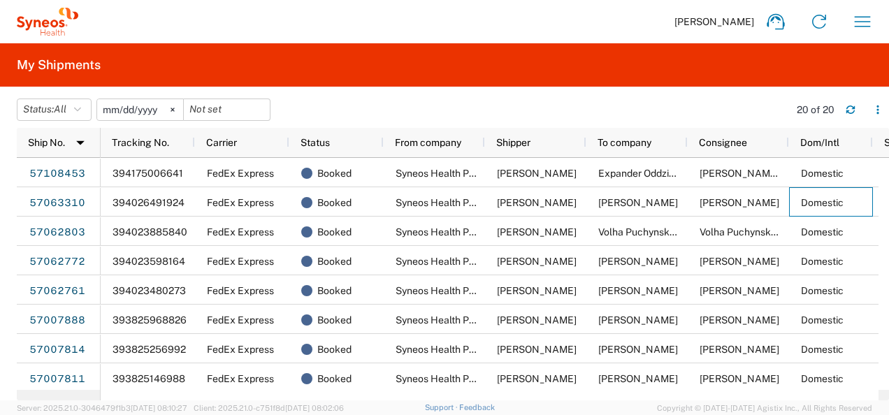
scroll to position [0, 78]
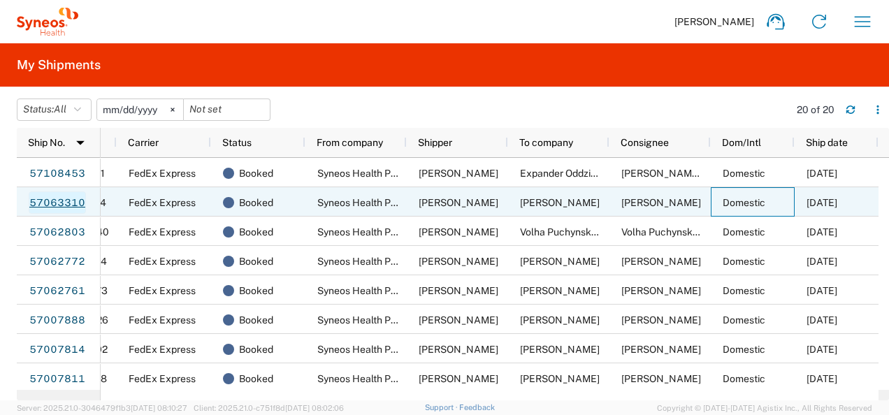
click at [43, 210] on link "57063310" at bounding box center [57, 202] width 57 height 22
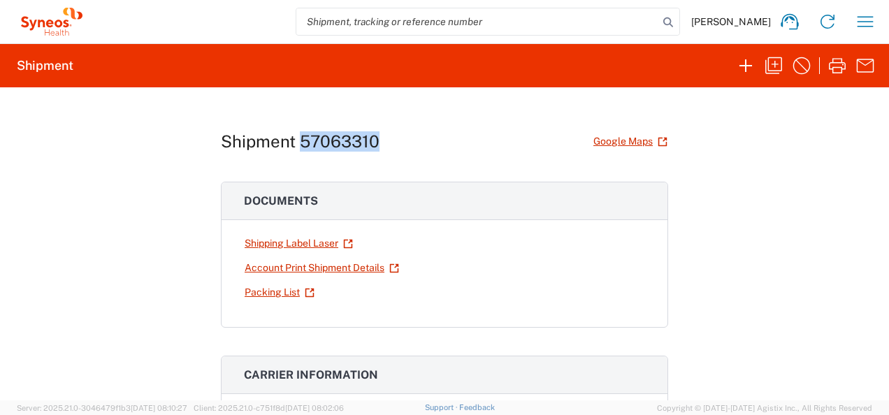
drag, startPoint x: 385, startPoint y: 141, endPoint x: 296, endPoint y: 136, distance: 88.9
click at [296, 136] on div "Shipment 57063310 Google Maps" at bounding box center [444, 141] width 447 height 24
copy h1 "57063310"
click at [868, 31] on icon "button" at bounding box center [865, 21] width 22 height 22
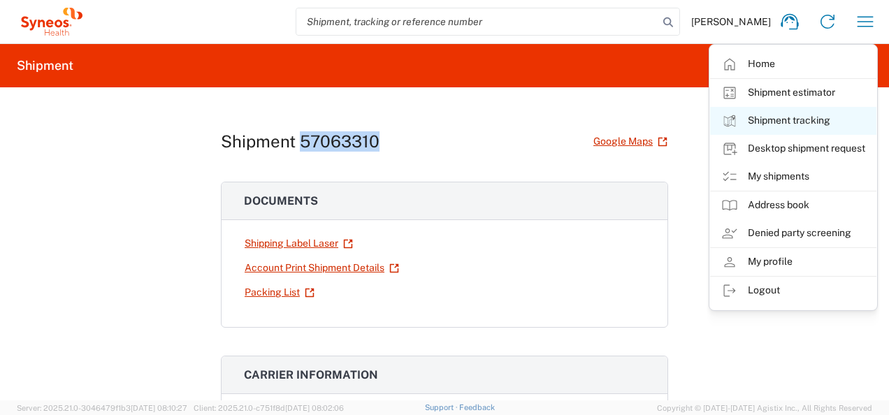
click at [795, 126] on link "Shipment tracking" at bounding box center [793, 121] width 166 height 28
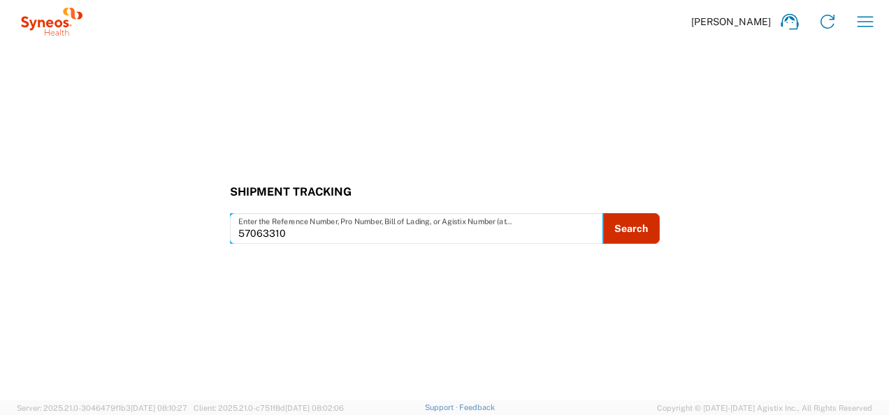
type input "57063310"
click at [622, 232] on button "Search" at bounding box center [630, 228] width 57 height 31
